Goal: Information Seeking & Learning: Learn about a topic

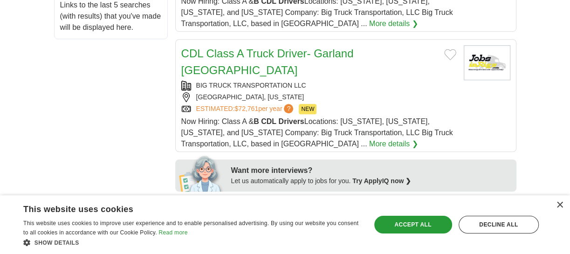
scroll to position [381, 0]
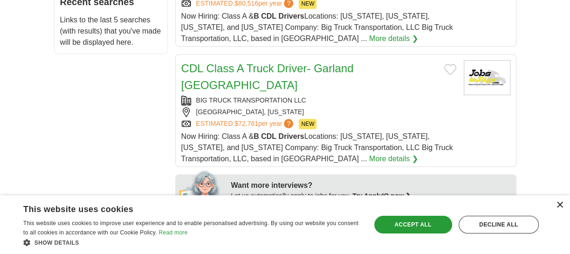
click at [560, 202] on div "×" at bounding box center [559, 205] width 7 height 7
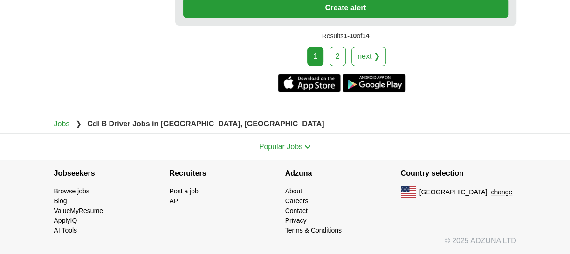
scroll to position [2755, 0]
click at [331, 66] on link "2" at bounding box center [338, 57] width 16 height 20
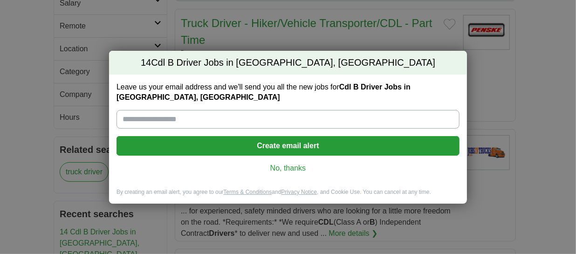
scroll to position [169, 0]
click at [295, 173] on link "No, thanks" at bounding box center [288, 168] width 328 height 10
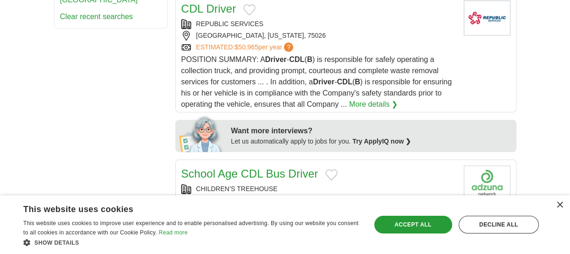
scroll to position [466, 0]
